Goal: Information Seeking & Learning: Find contact information

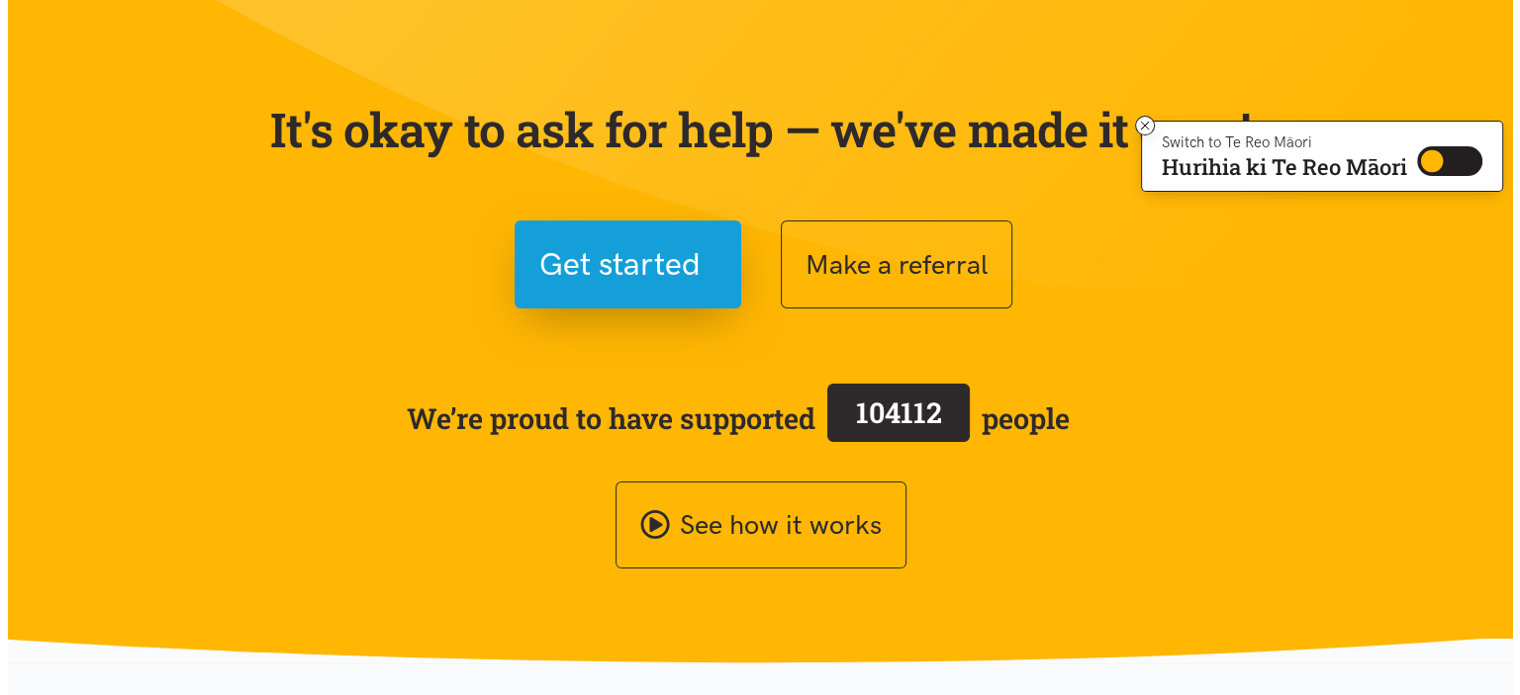
scroll to position [131, 0]
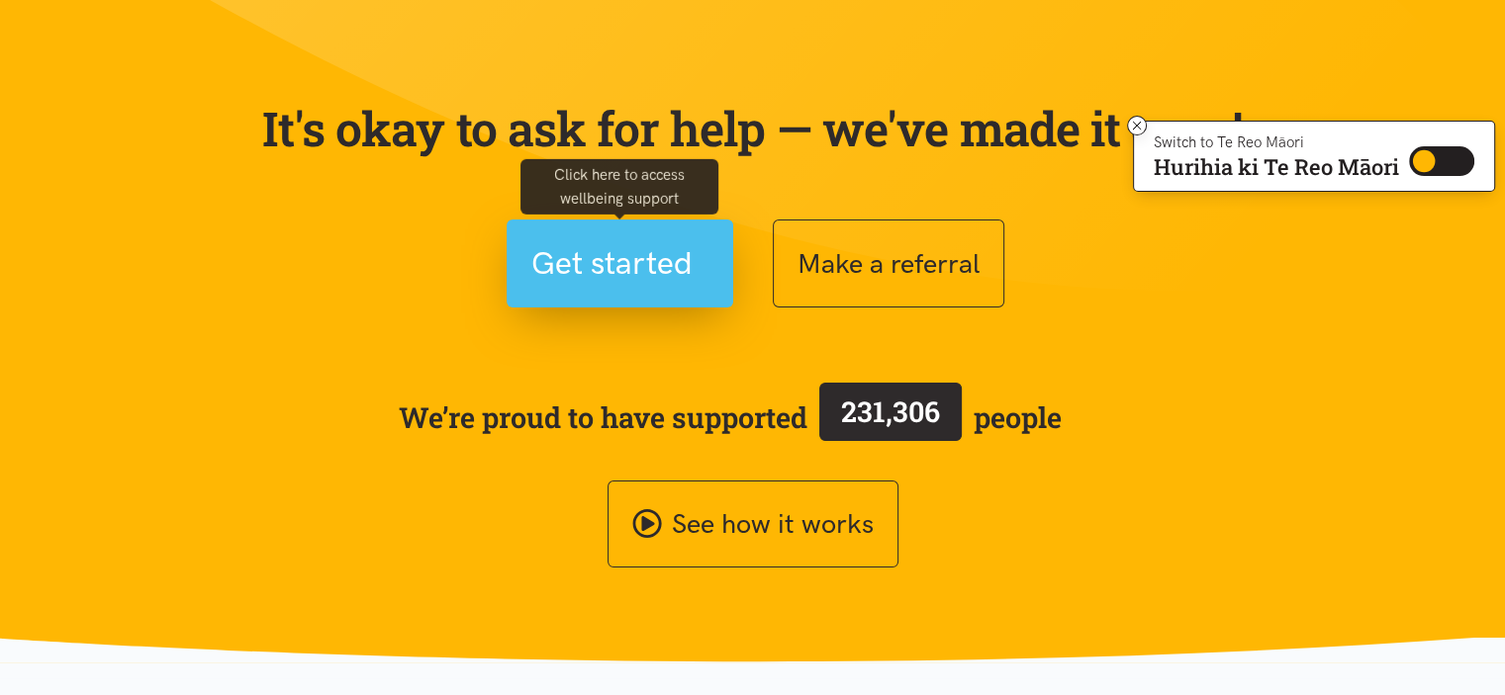
click at [603, 283] on span "Get started" at bounding box center [611, 263] width 161 height 50
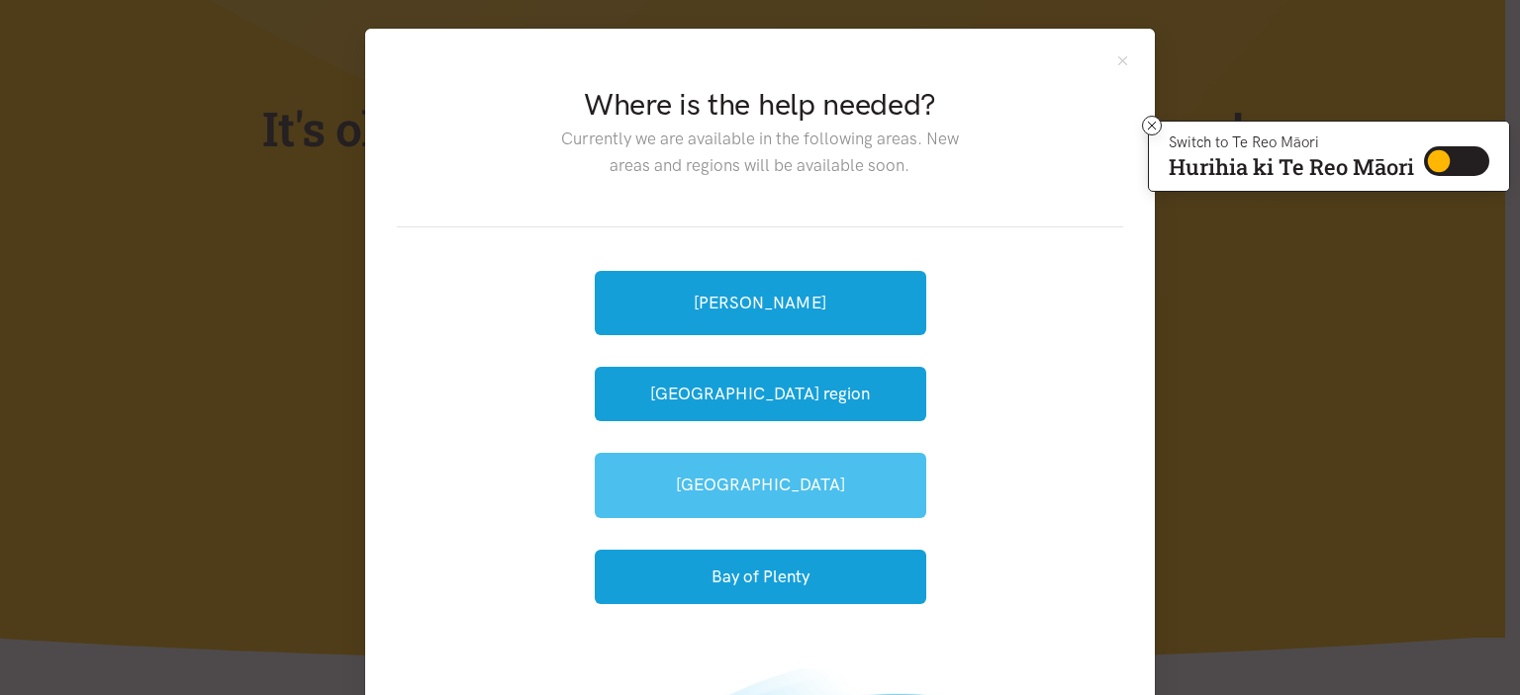
click at [851, 479] on link "[GEOGRAPHIC_DATA]" at bounding box center [760, 485] width 331 height 64
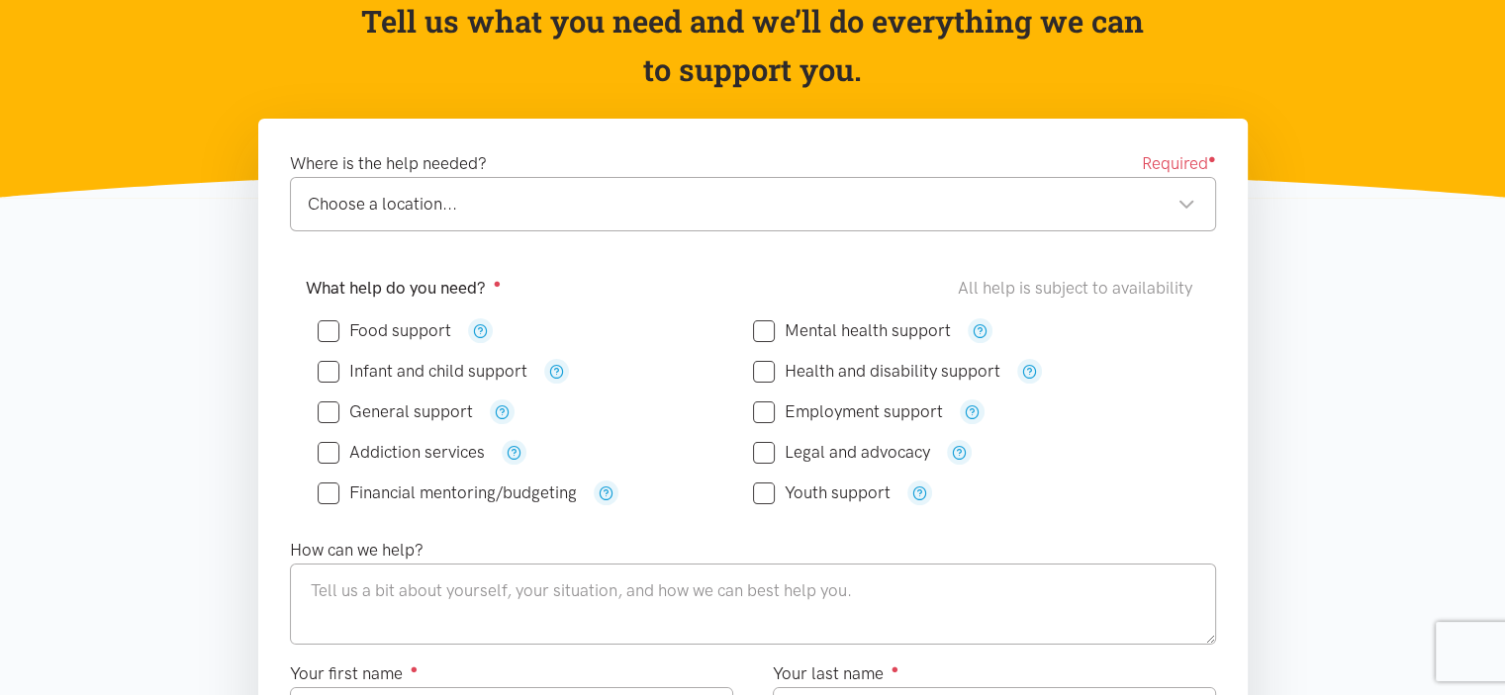
scroll to position [218, 0]
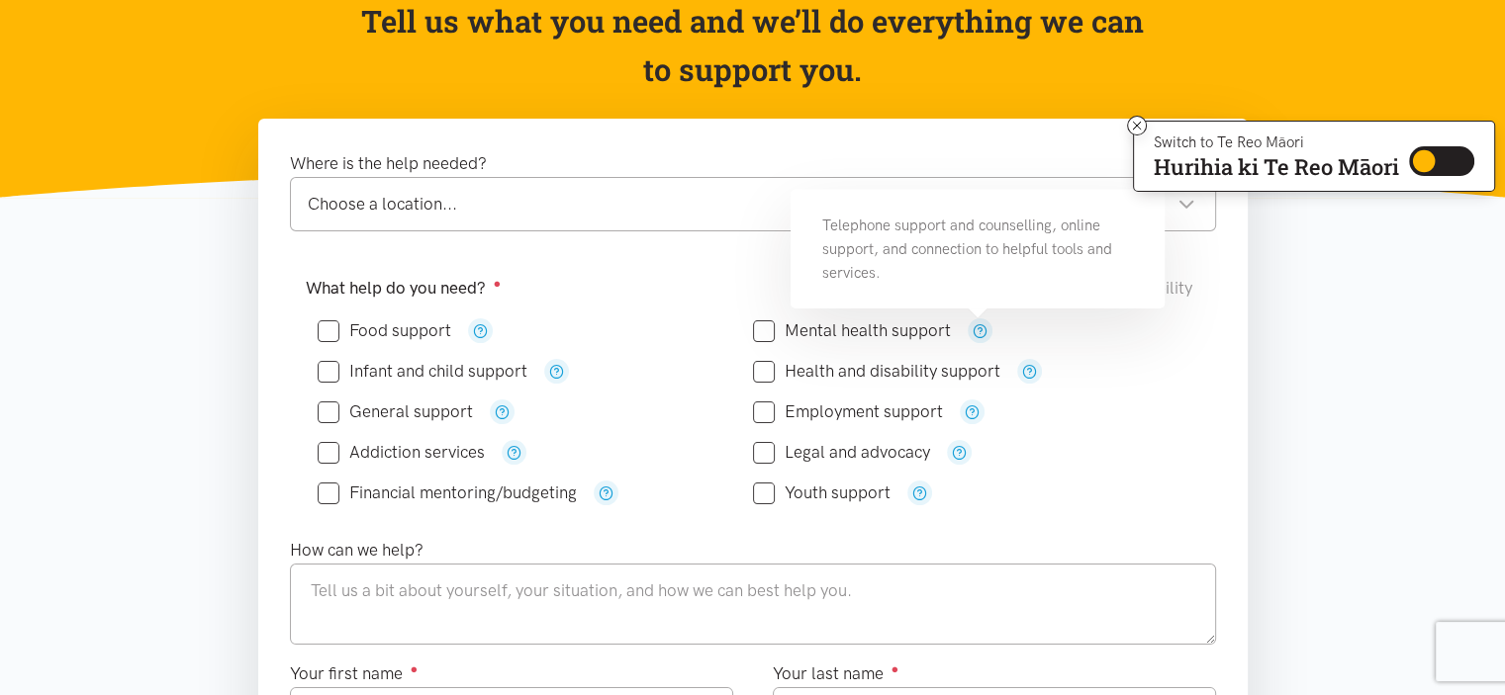
drag, startPoint x: 973, startPoint y: 327, endPoint x: 692, endPoint y: 296, distance: 282.7
click at [692, 296] on div "What help do you need? ● All help is subject to availability" at bounding box center [753, 288] width 894 height 27
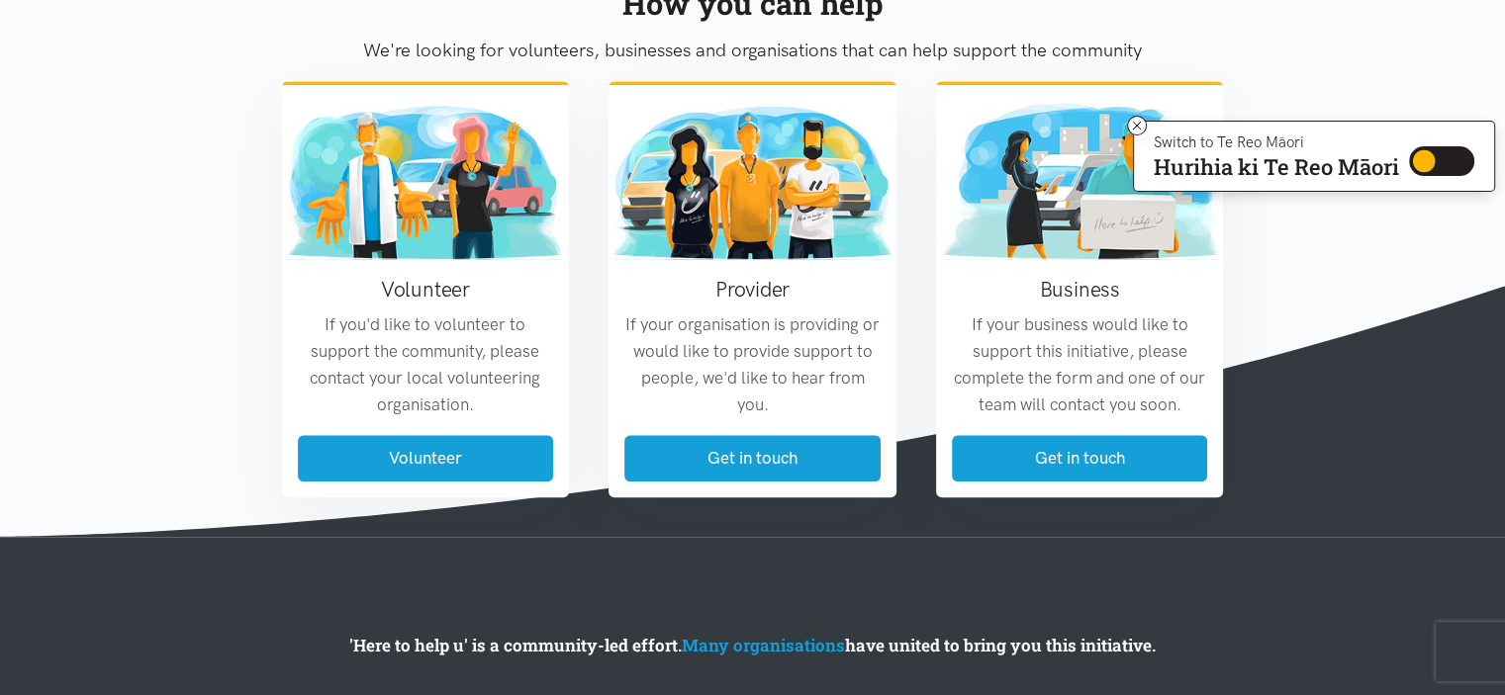
scroll to position [1810, 0]
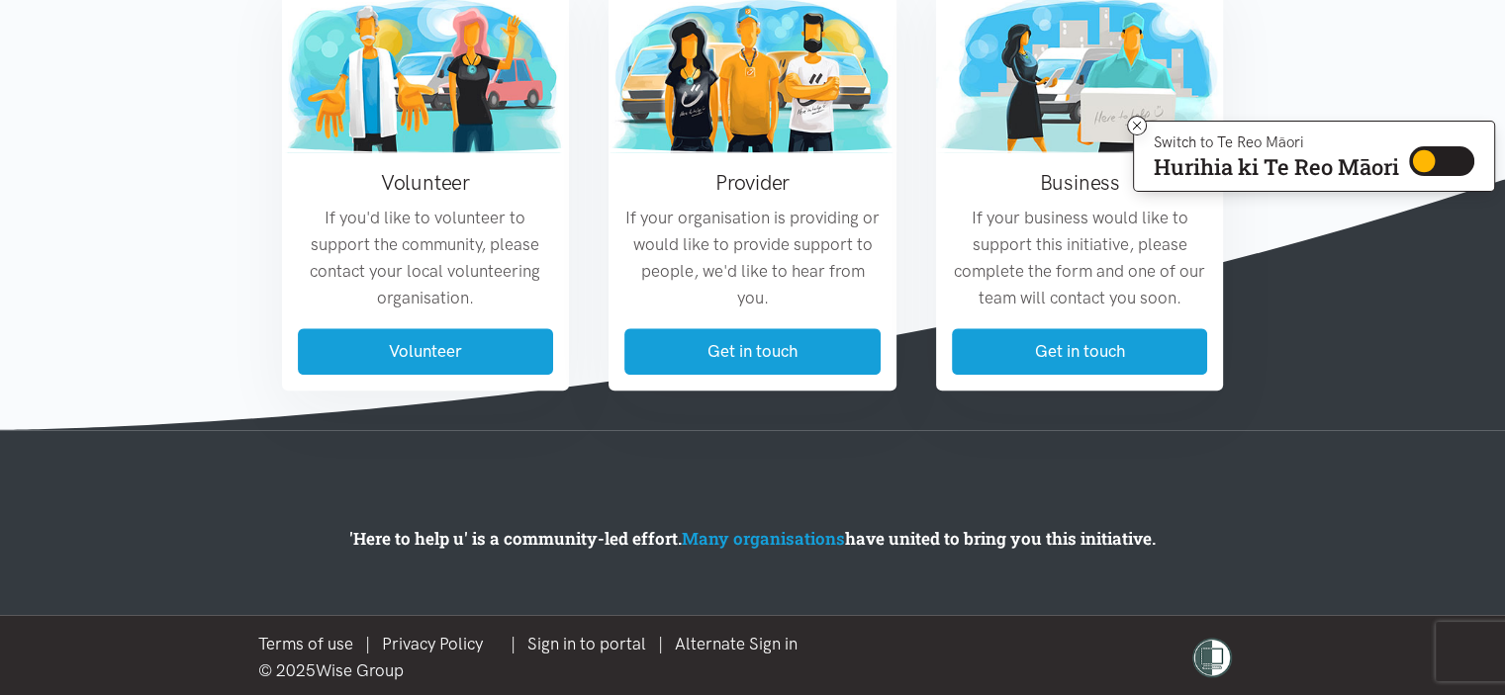
click at [946, 399] on div "Volunteer If you'd like to volunteer to support the community, please contact y…" at bounding box center [752, 190] width 981 height 432
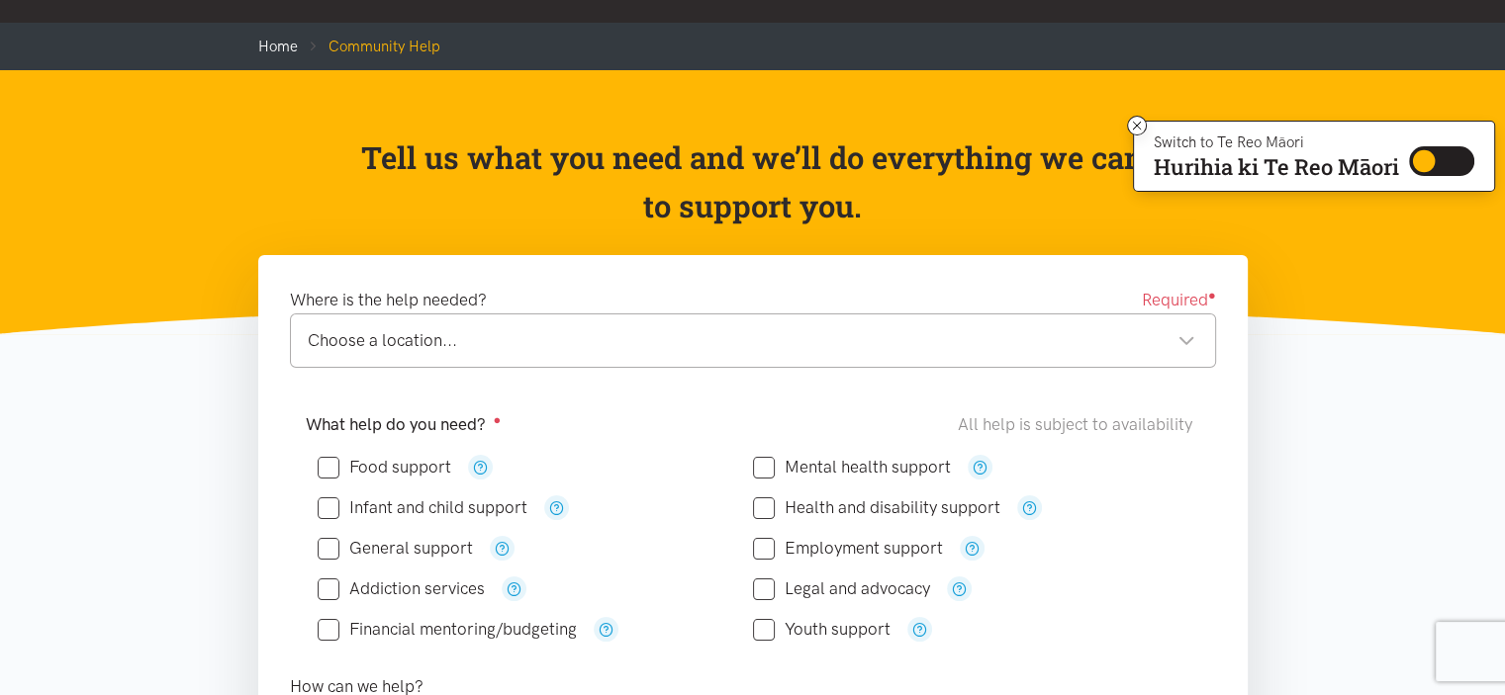
scroll to position [0, 0]
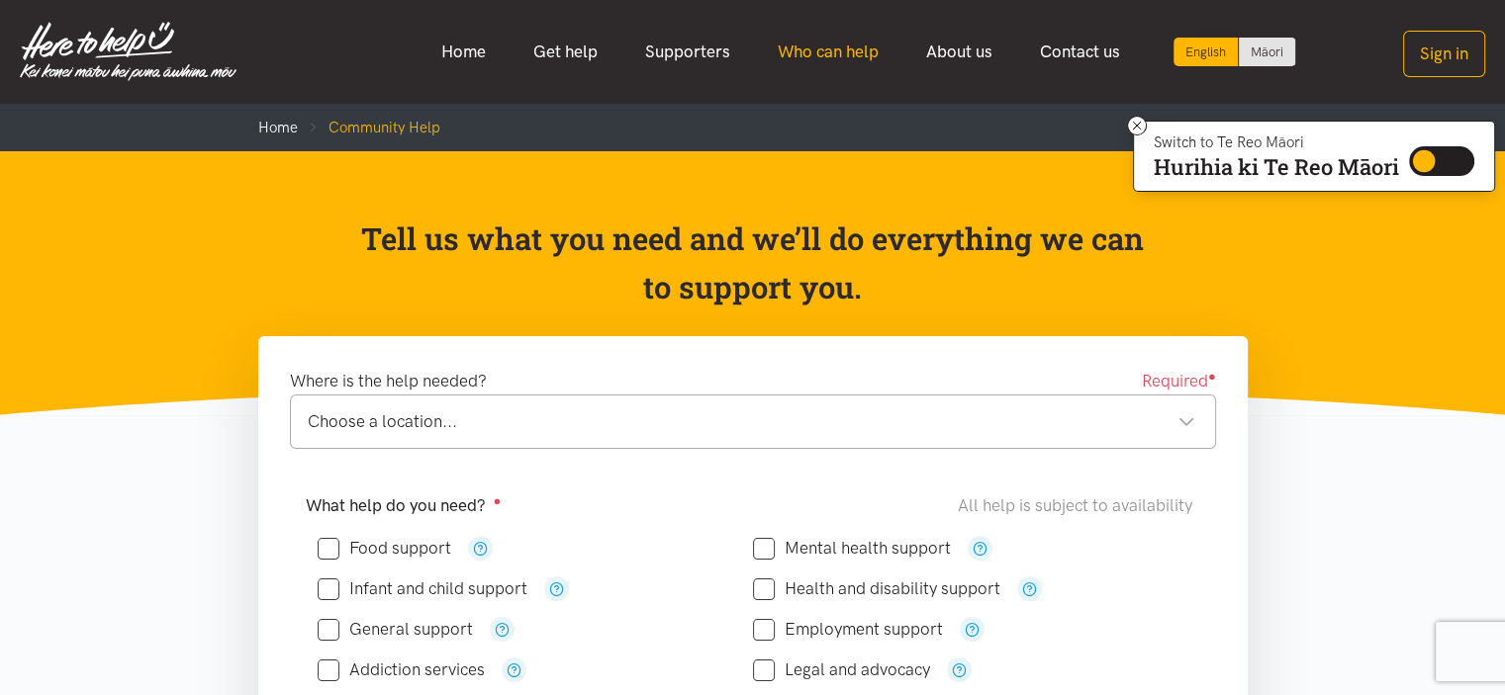
click at [806, 66] on link "Who can help" at bounding box center [828, 52] width 148 height 43
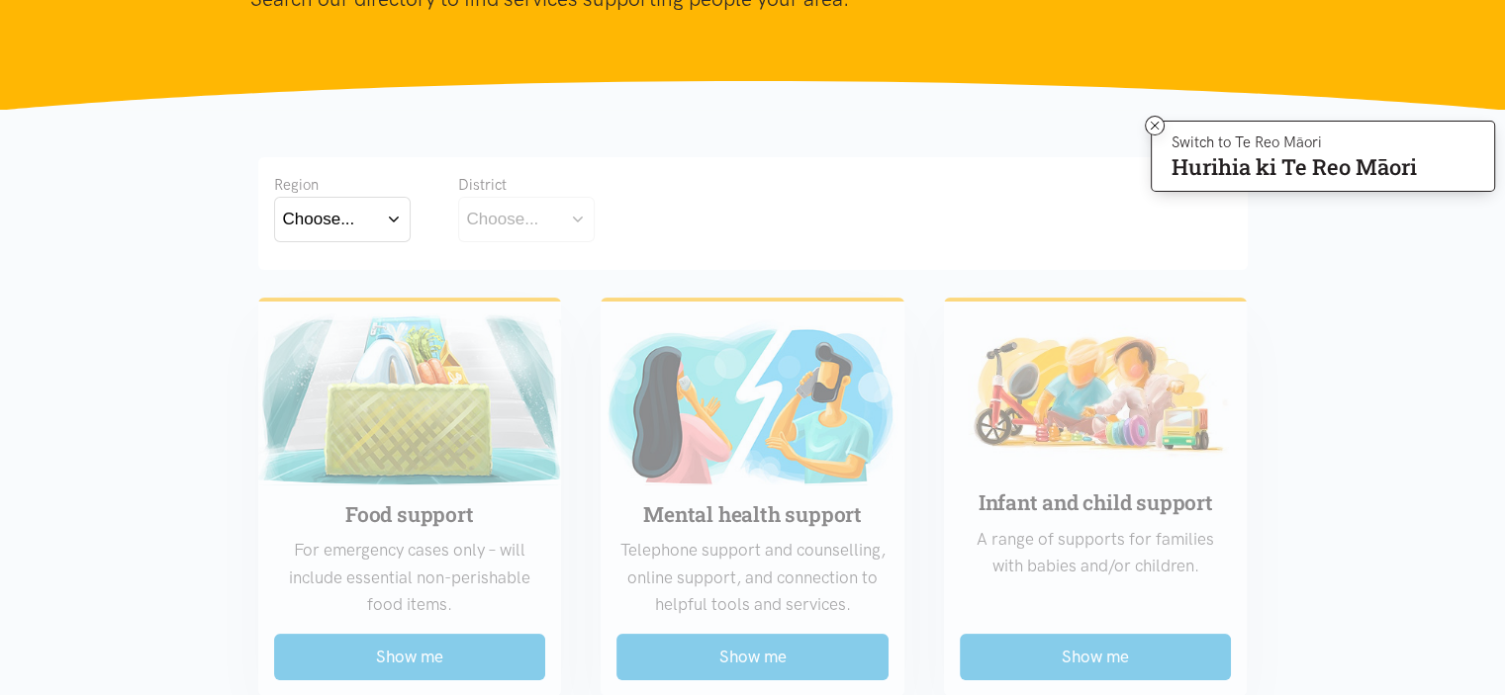
click at [400, 228] on button "Choose..." at bounding box center [342, 219] width 137 height 45
click at [354, 278] on label "Bay of Plenty" at bounding box center [337, 276] width 109 height 25
click at [0, 0] on input "Bay of Plenty" at bounding box center [0, 0] width 0 height 0
click at [645, 212] on button "Choose..." at bounding box center [557, 219] width 198 height 45
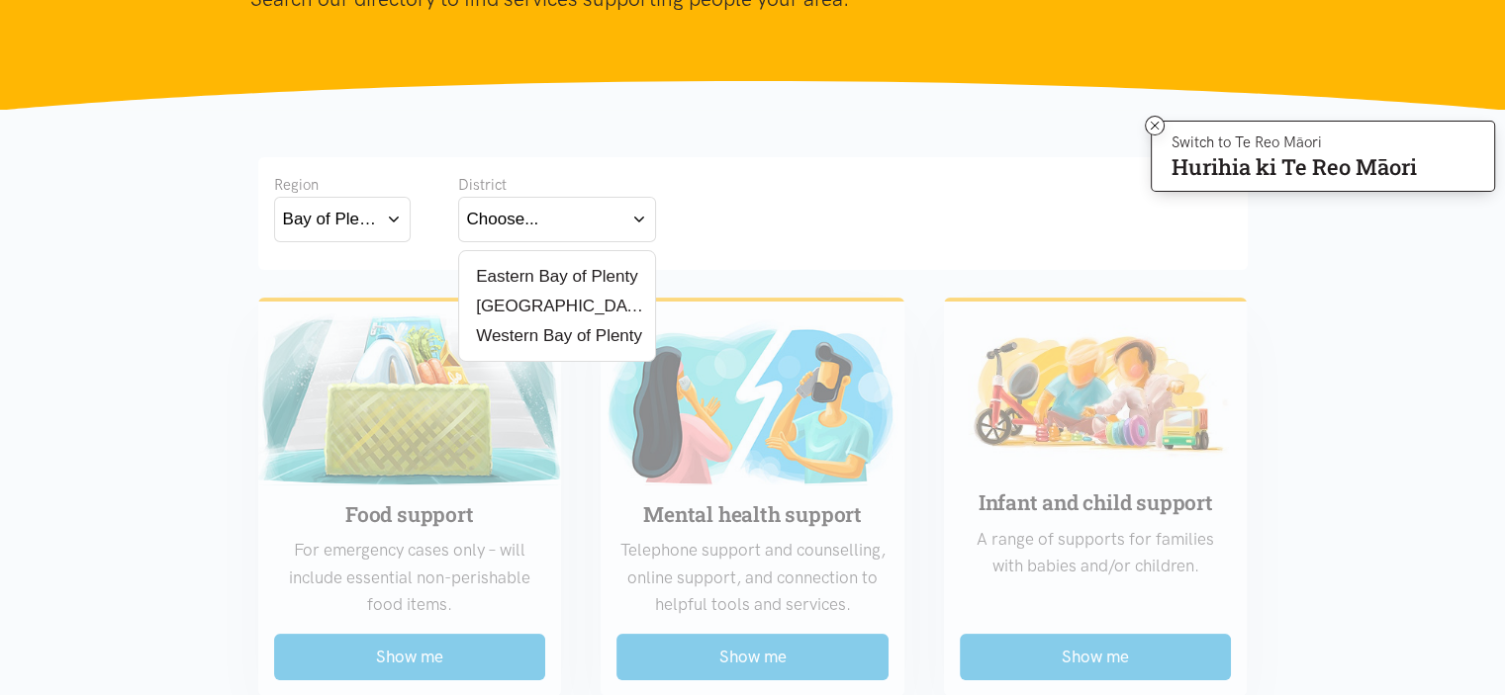
click at [525, 307] on label "[GEOGRAPHIC_DATA]" at bounding box center [557, 306] width 180 height 25
click at [0, 0] on input "[GEOGRAPHIC_DATA]" at bounding box center [0, 0] width 0 height 0
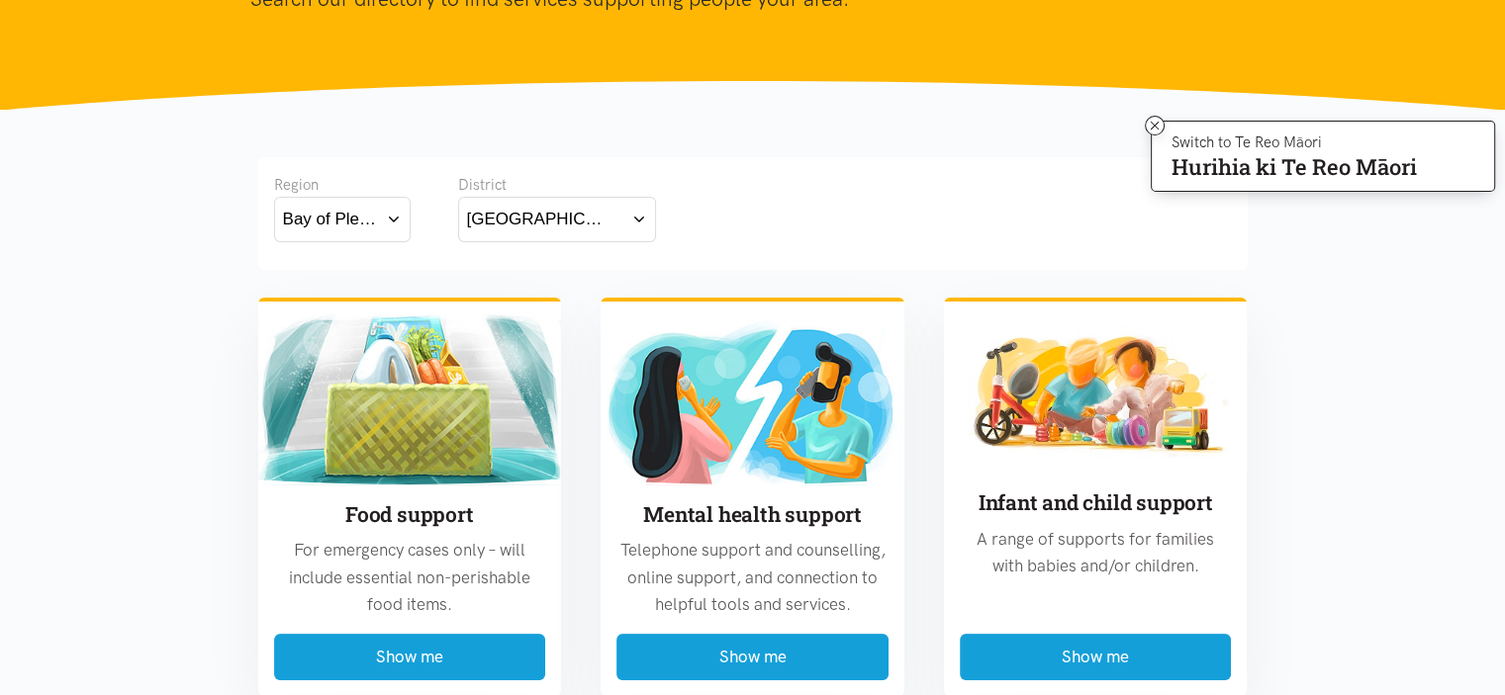
click at [639, 220] on button "[GEOGRAPHIC_DATA]" at bounding box center [557, 219] width 198 height 45
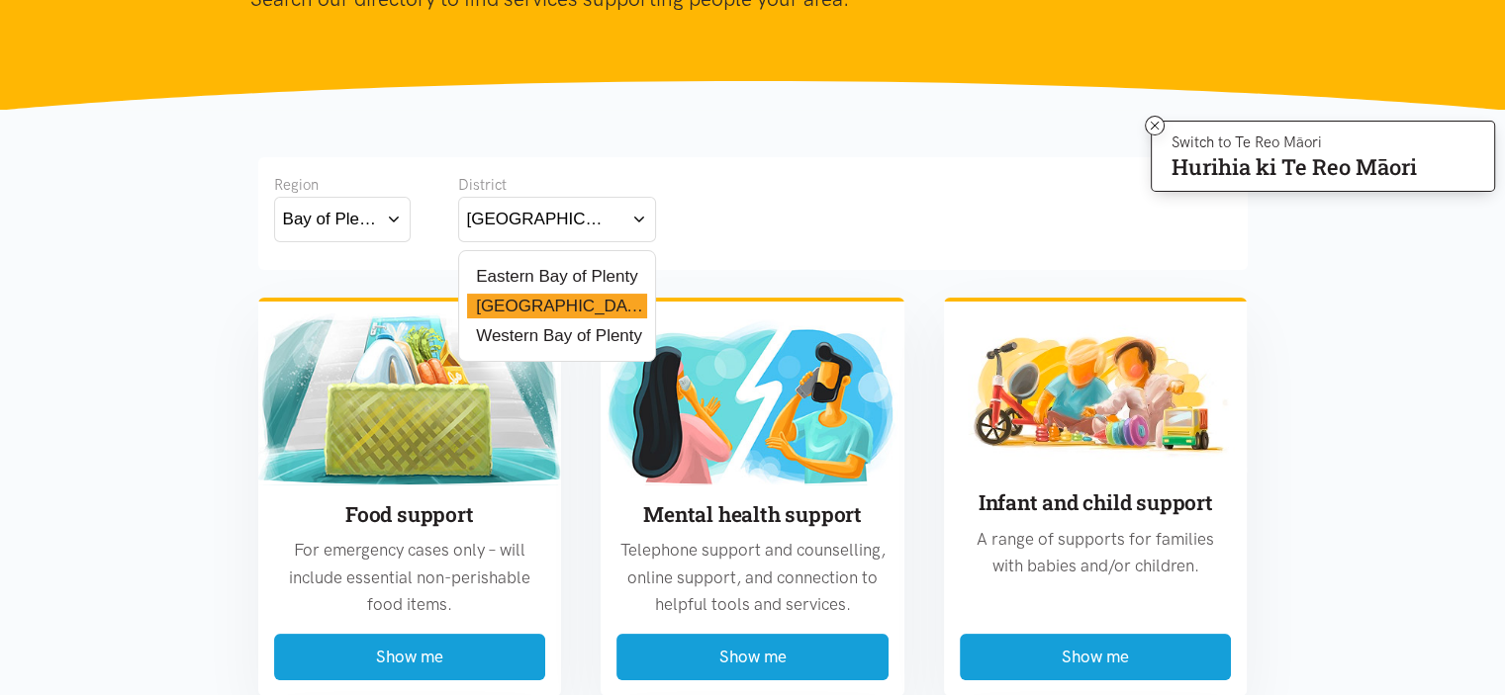
click at [582, 334] on label "Western Bay of Plenty" at bounding box center [554, 336] width 175 height 25
click at [0, 0] on input "Western Bay of Plenty" at bounding box center [0, 0] width 0 height 0
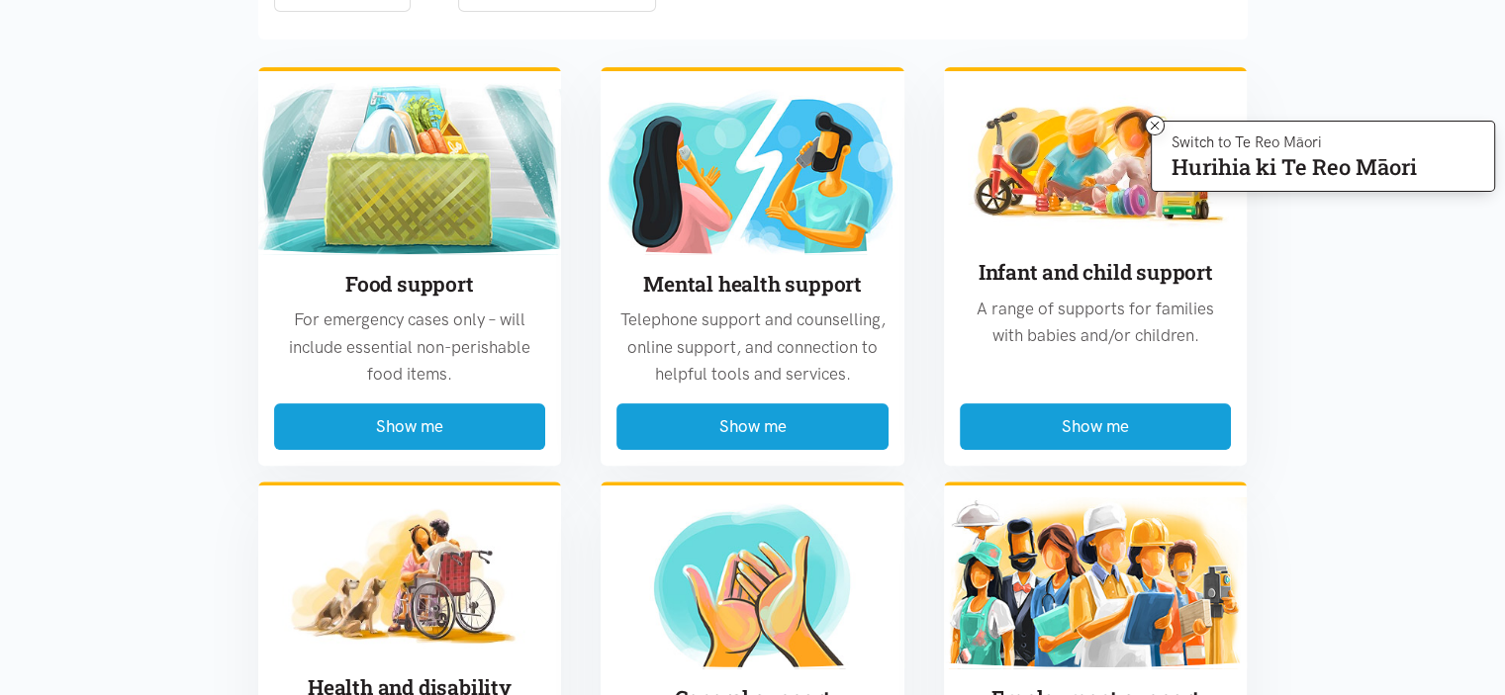
scroll to position [497, 0]
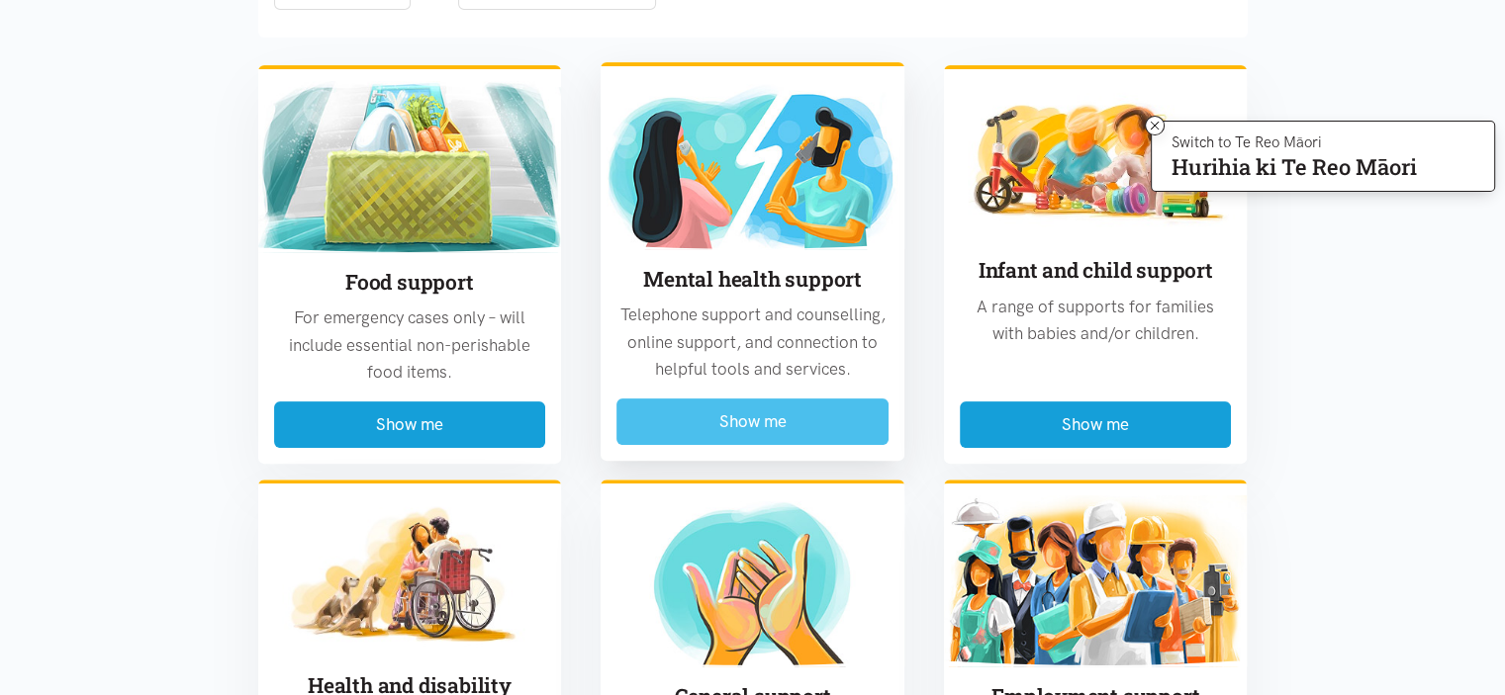
click at [853, 434] on button "Show me" at bounding box center [752, 422] width 272 height 46
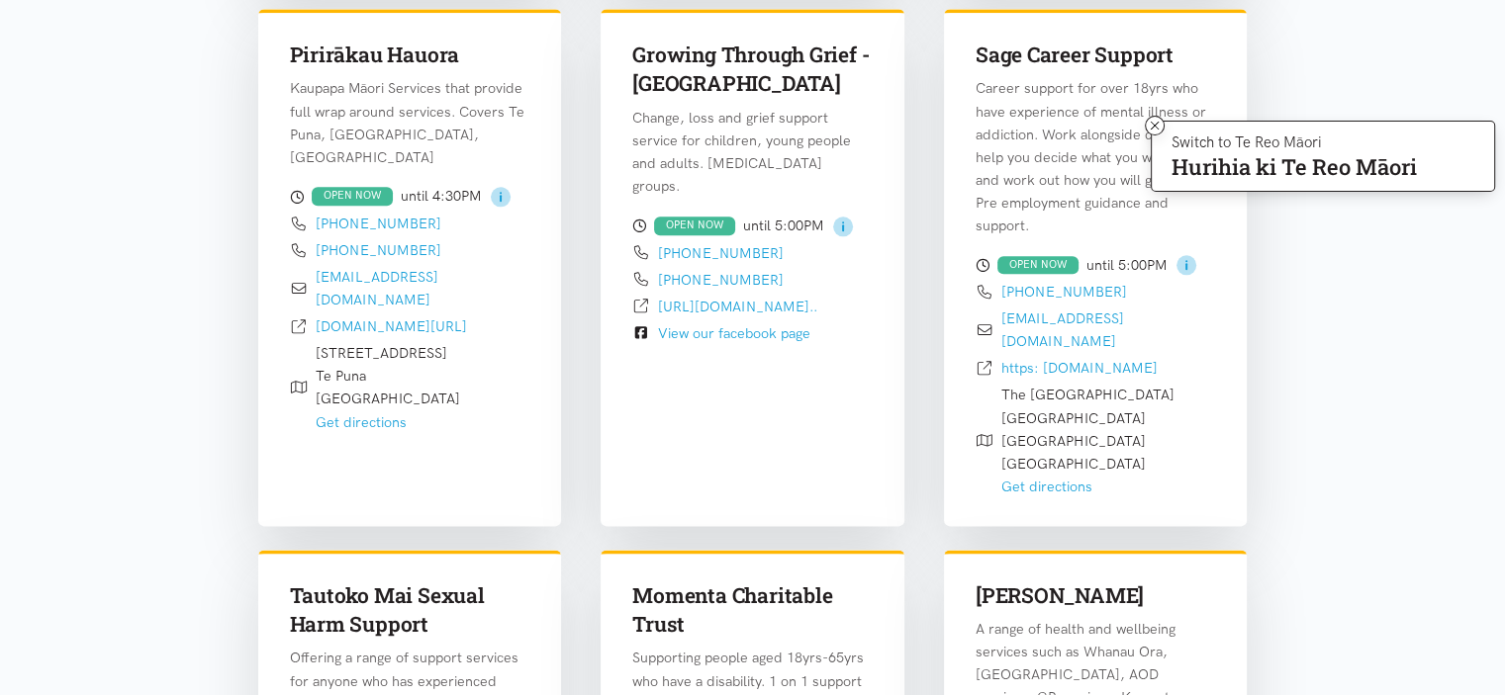
scroll to position [2321, 0]
